Goal: Answer question/provide support: Share knowledge or assist other users

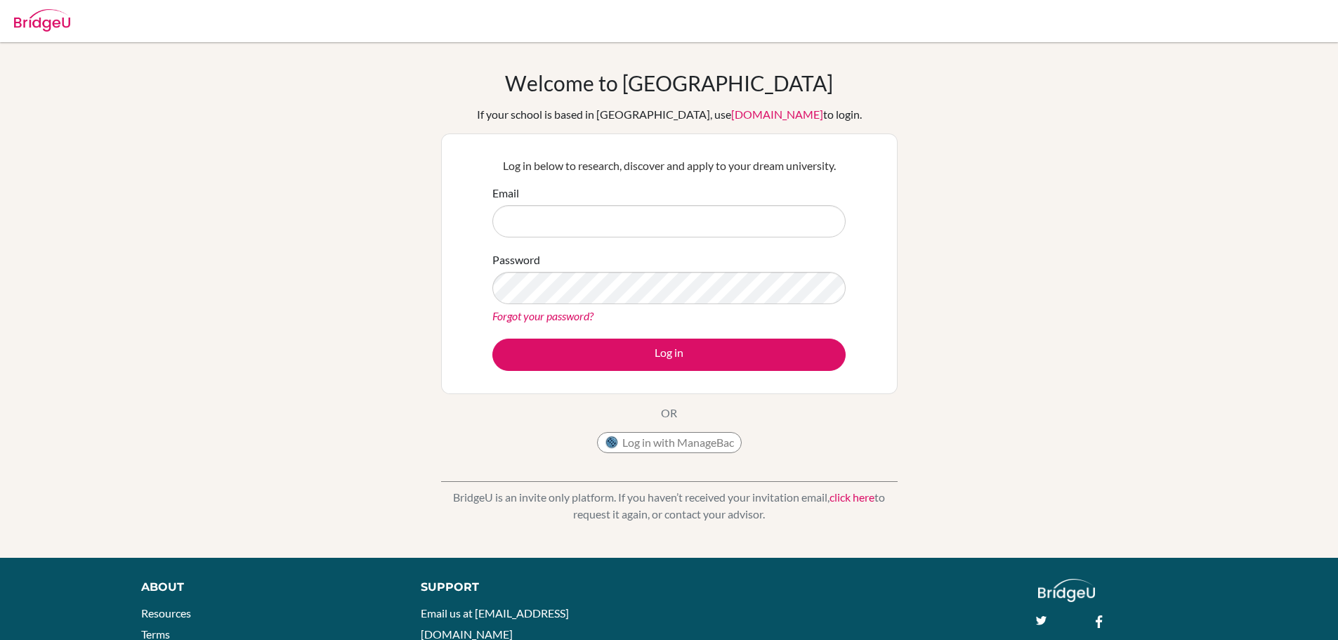
click at [647, 234] on input "Email" at bounding box center [668, 221] width 353 height 32
type input "indususan@gmail.com"
click at [492, 338] on button "Log in" at bounding box center [668, 354] width 353 height 32
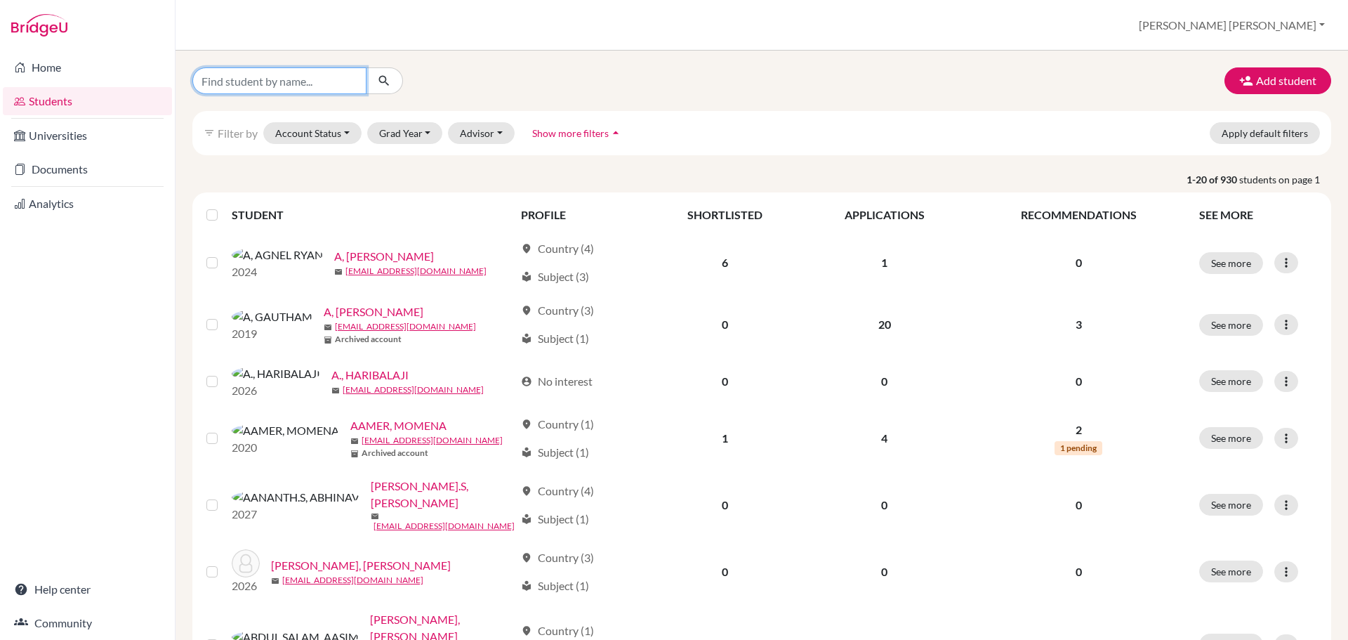
click at [266, 87] on input "Find student by name..." at bounding box center [279, 80] width 174 height 27
type input "kabir"
click button "submit" at bounding box center [384, 80] width 37 height 27
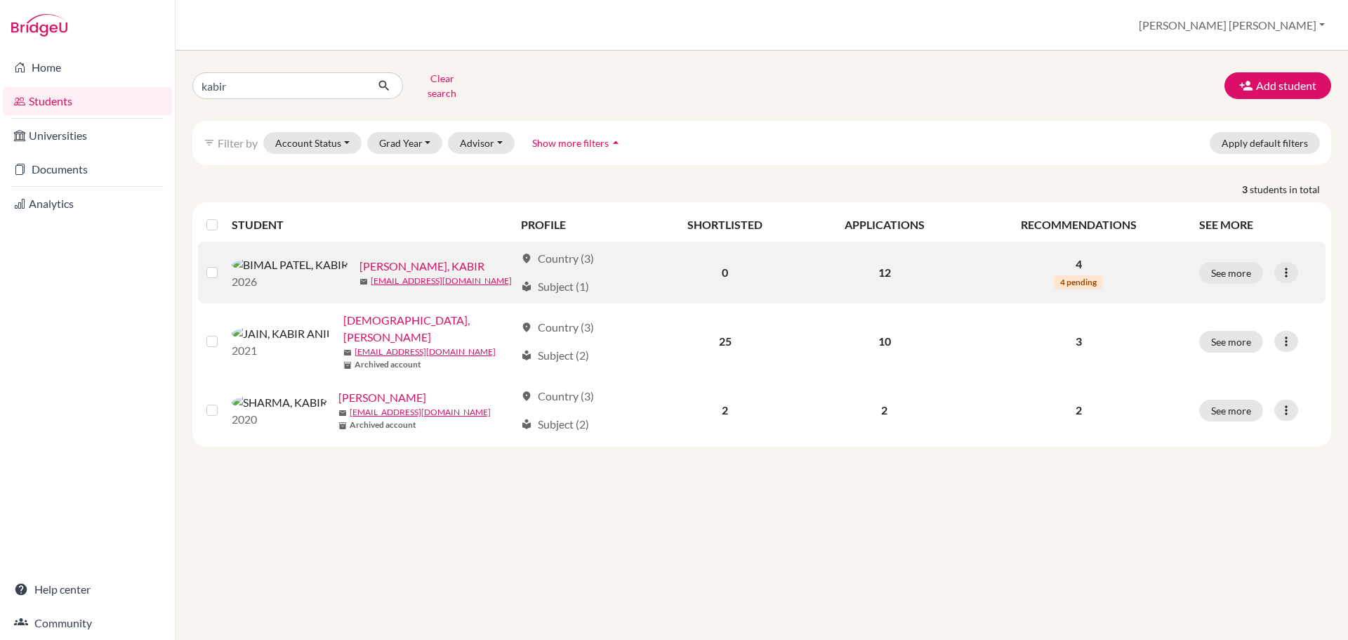
click at [360, 258] on link "[PERSON_NAME], KABIR" at bounding box center [422, 266] width 125 height 17
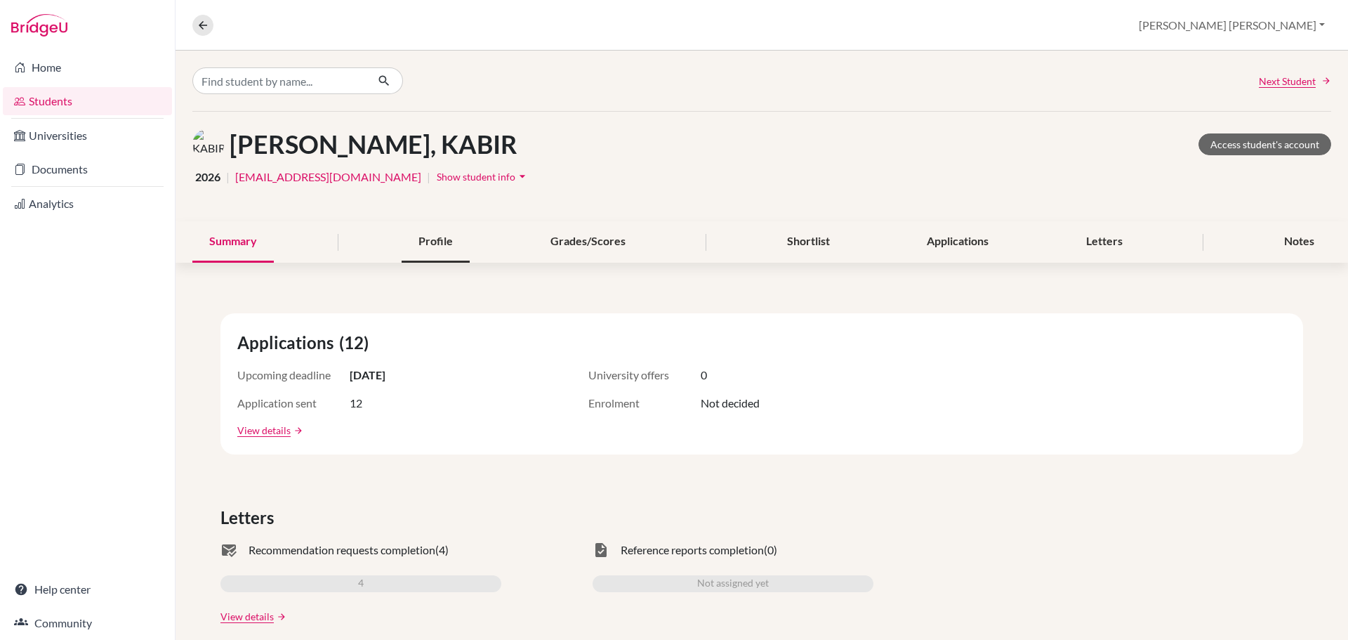
click at [420, 235] on div "Profile" at bounding box center [436, 241] width 68 height 41
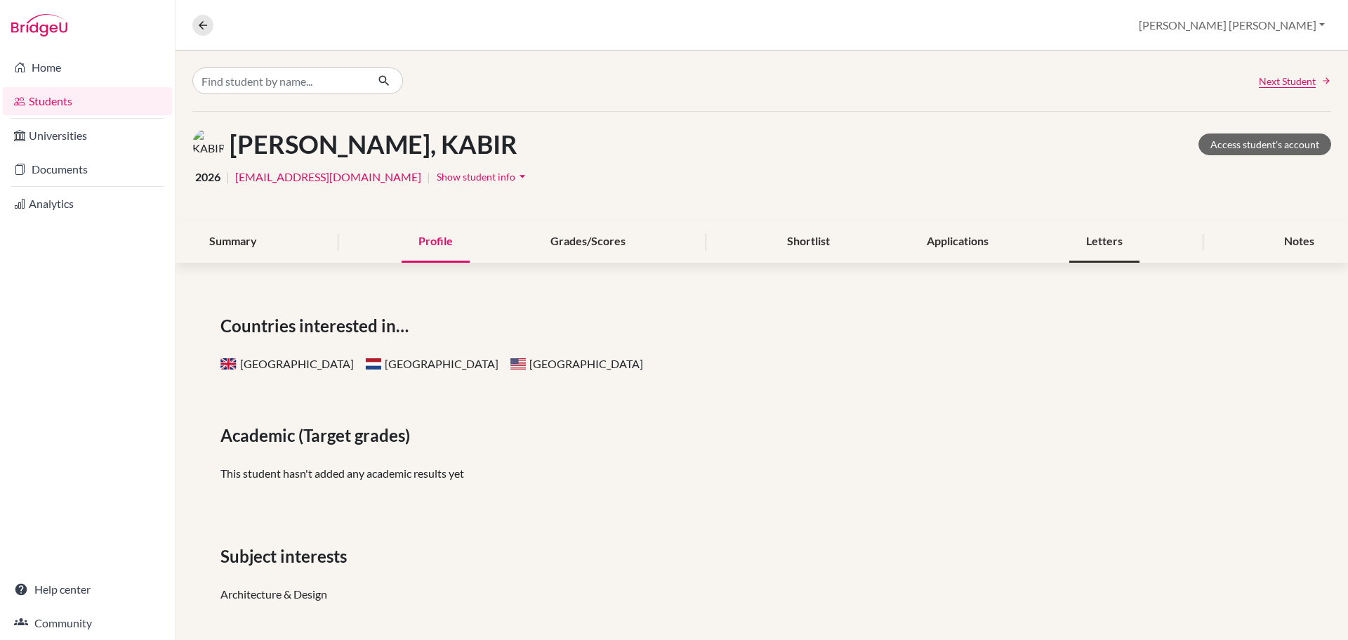
click at [1080, 245] on div "Letters" at bounding box center [1104, 241] width 70 height 41
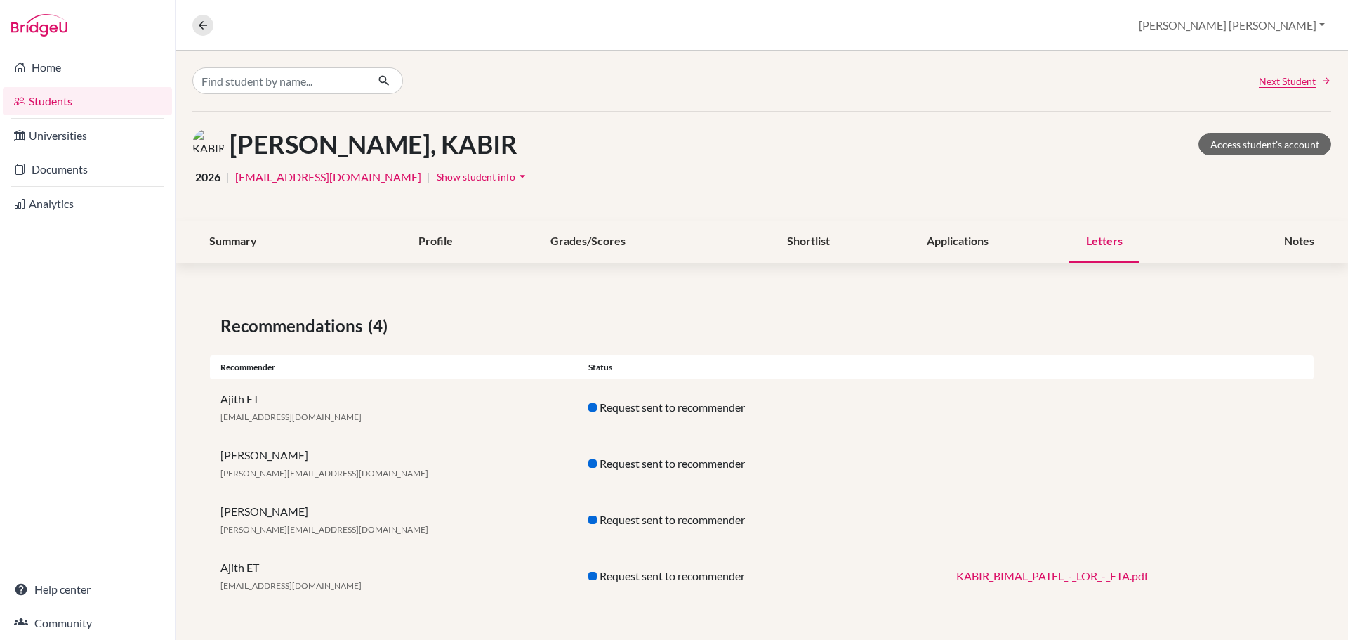
click at [243, 568] on div "Ajith ET [EMAIL_ADDRESS][DOMAIN_NAME]" at bounding box center [394, 576] width 368 height 34
click at [246, 589] on span "[EMAIL_ADDRESS][DOMAIN_NAME]" at bounding box center [290, 585] width 141 height 11
click at [444, 590] on div "Ajith ET [EMAIL_ADDRESS][DOMAIN_NAME]" at bounding box center [394, 576] width 368 height 34
click at [515, 178] on icon "arrow_drop_down" at bounding box center [522, 176] width 14 height 14
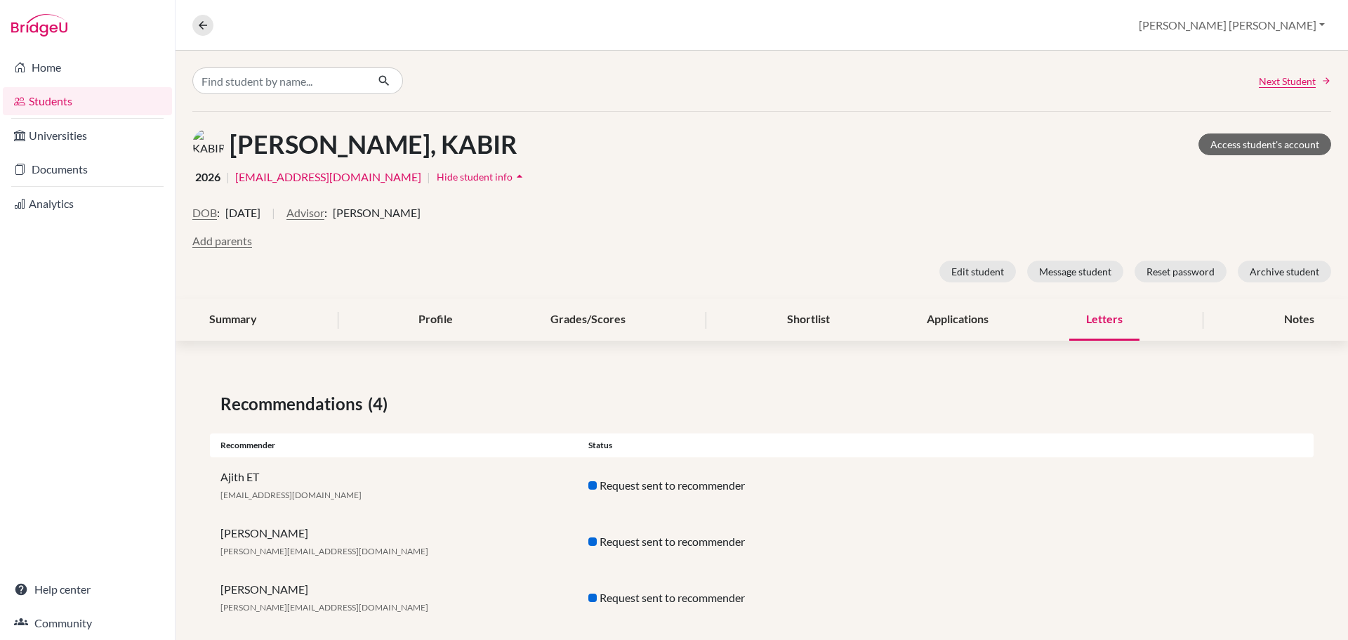
click at [513, 179] on icon "arrow_drop_up" at bounding box center [520, 176] width 14 height 14
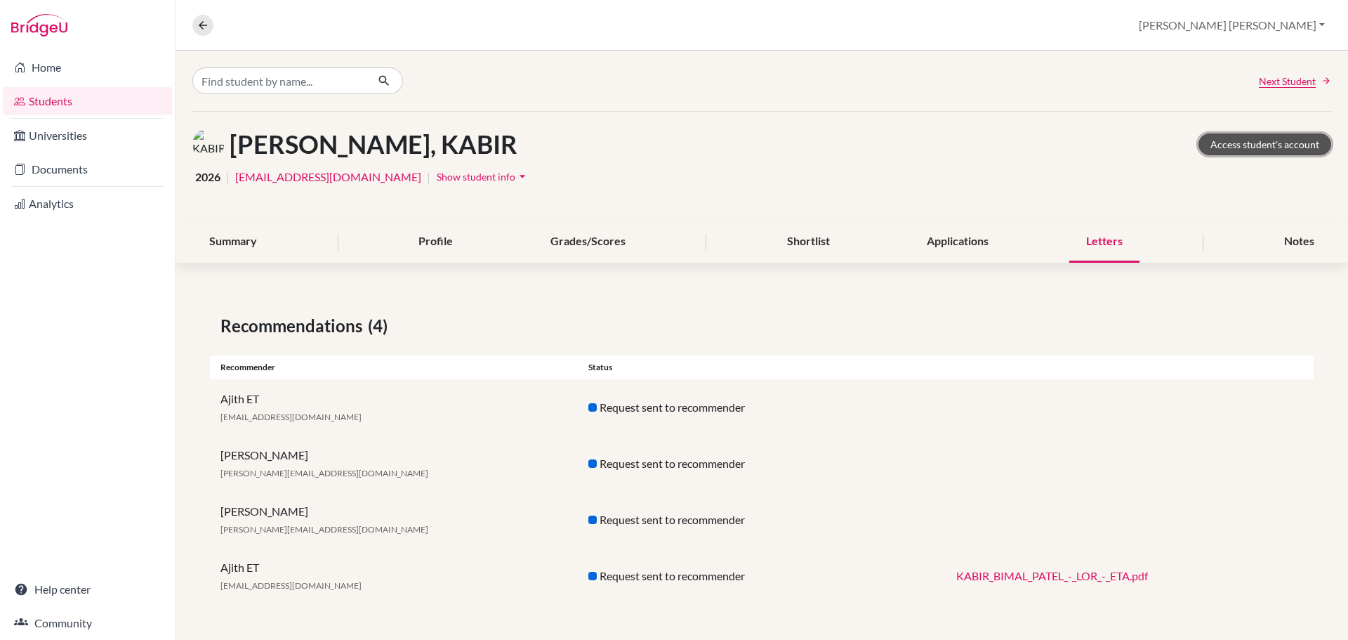
click at [1273, 150] on link "Access student's account" at bounding box center [1265, 144] width 133 height 22
